Goal: Check status: Check status

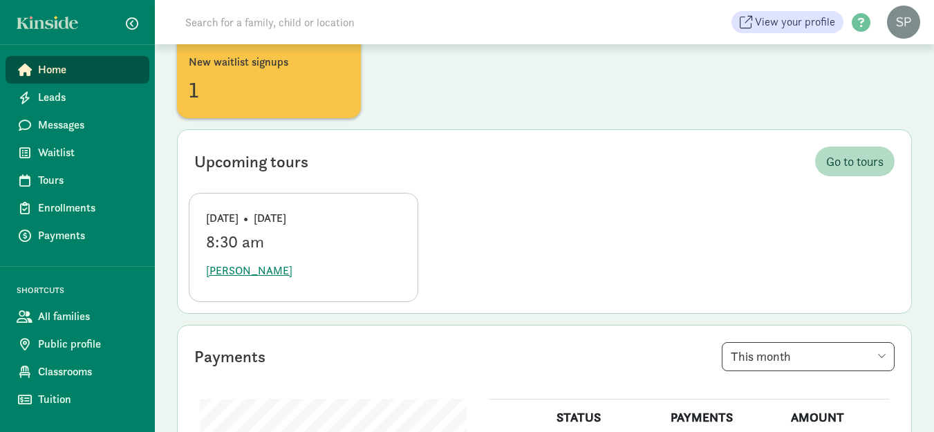
scroll to position [138, 0]
click at [267, 272] on span "[PERSON_NAME]" at bounding box center [249, 270] width 86 height 17
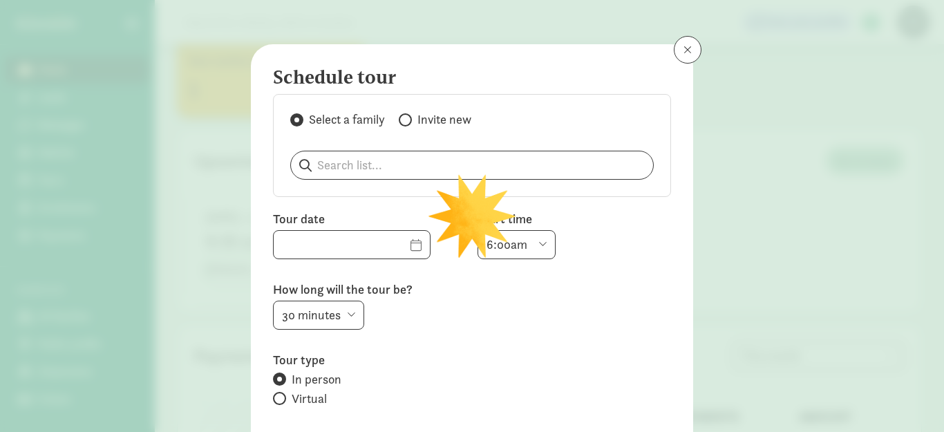
type input "[DATE]"
select select "8:30am"
select select "45"
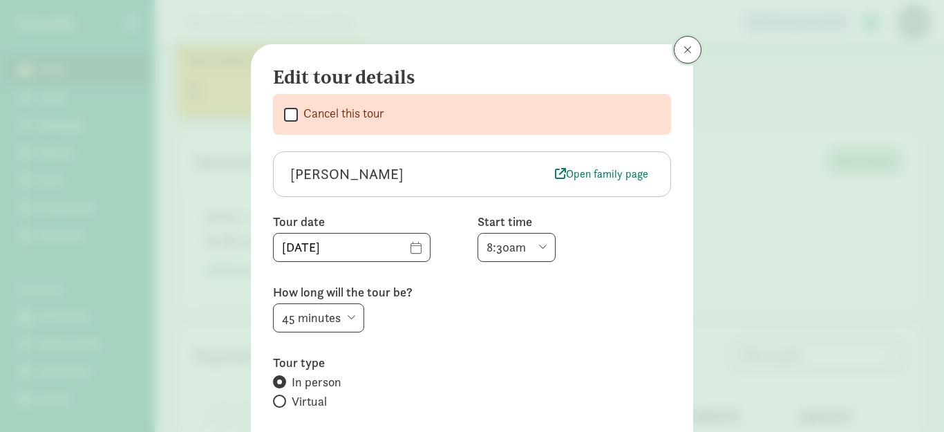
click at [688, 57] on button at bounding box center [688, 50] width 28 height 28
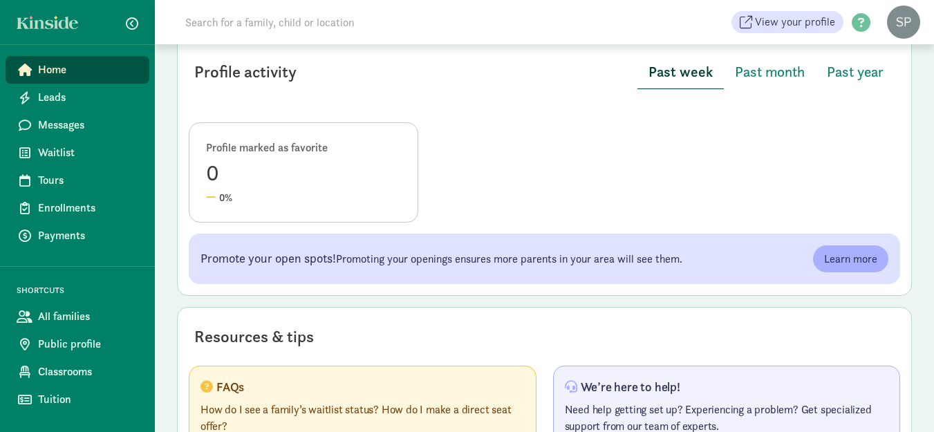
scroll to position [836, 0]
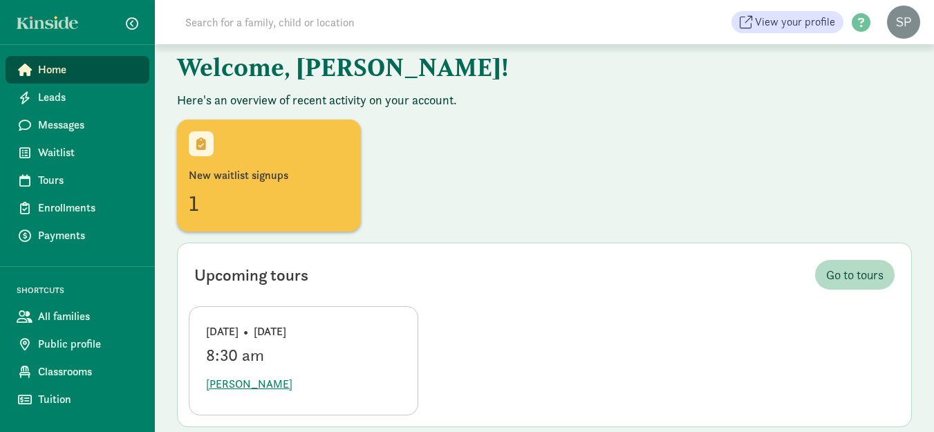
scroll to position [0, 0]
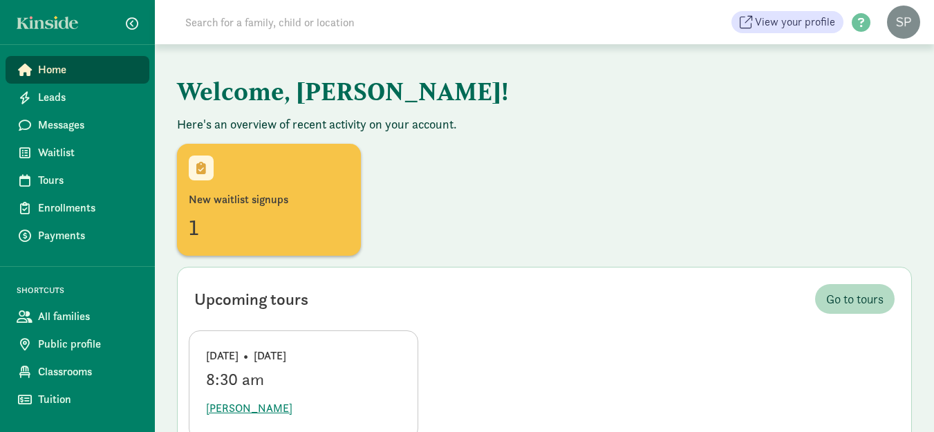
click at [359, 23] on input at bounding box center [371, 22] width 388 height 28
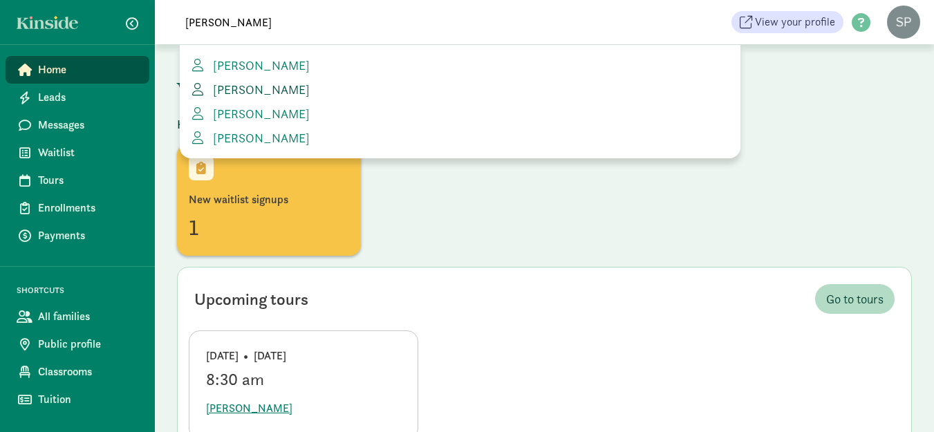
type input "courtney"
click at [245, 90] on span "[PERSON_NAME]" at bounding box center [258, 90] width 102 height 16
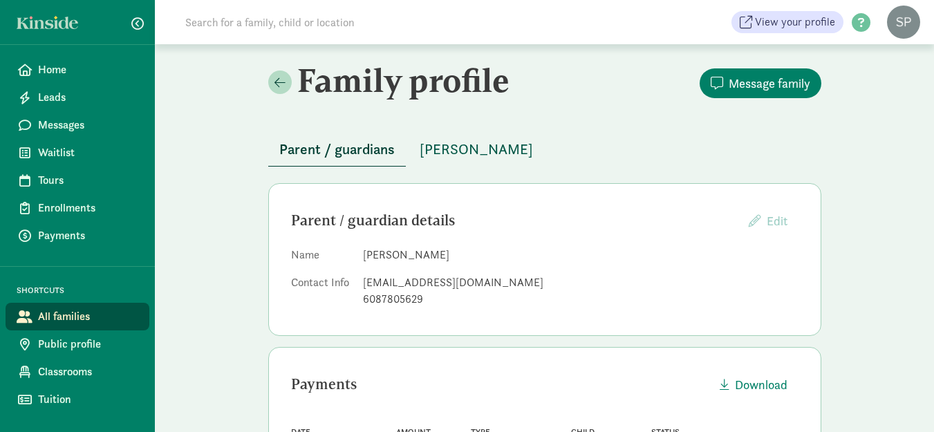
click at [451, 153] on span "[PERSON_NAME]" at bounding box center [475, 149] width 113 height 22
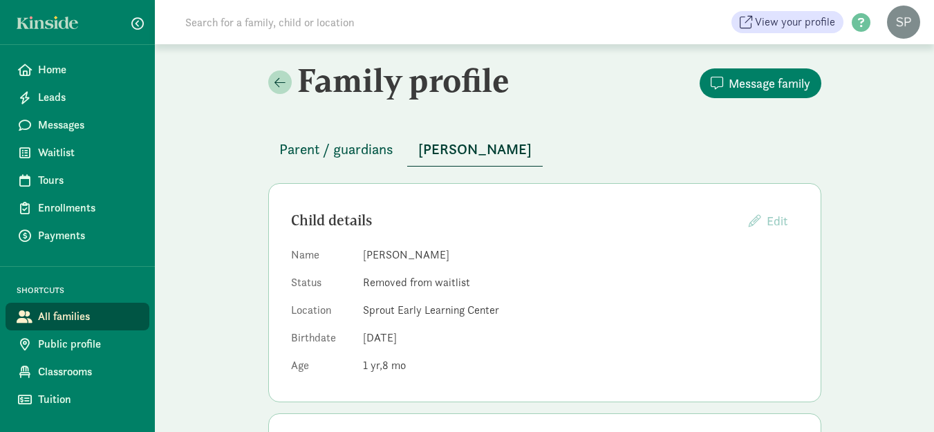
click at [319, 153] on span "Parent / guardians" at bounding box center [336, 149] width 114 height 22
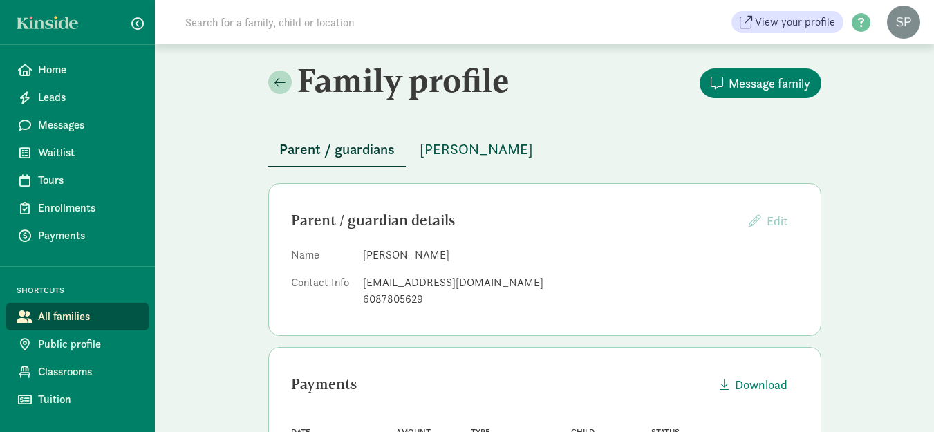
click at [461, 149] on span "[PERSON_NAME]" at bounding box center [475, 149] width 113 height 22
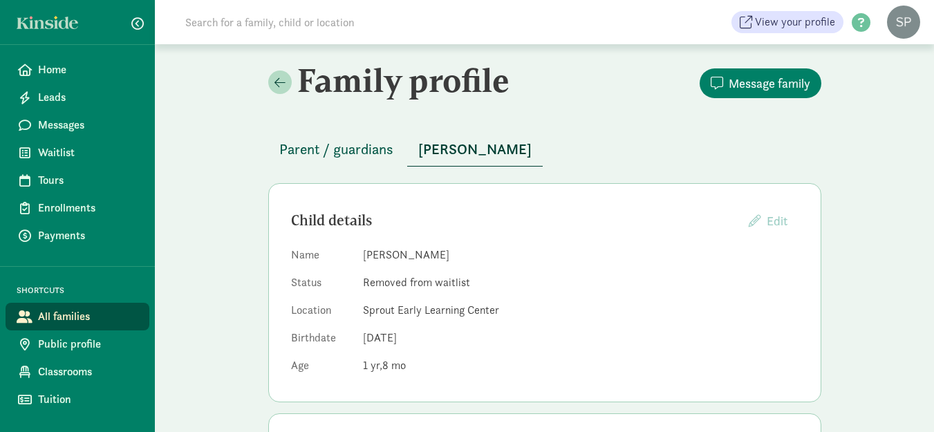
click at [346, 144] on span "Parent / guardians" at bounding box center [336, 149] width 114 height 22
